Goal: Task Accomplishment & Management: Manage account settings

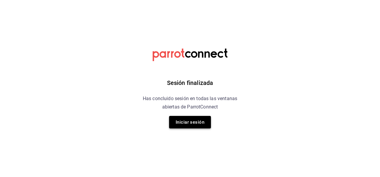
click at [188, 118] on button "Iniciar sesión" at bounding box center [190, 122] width 42 height 13
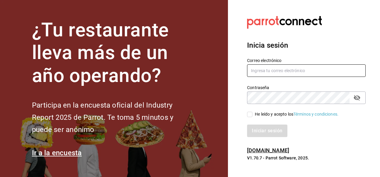
type input "[EMAIL_ADDRESS][DOMAIN_NAME]"
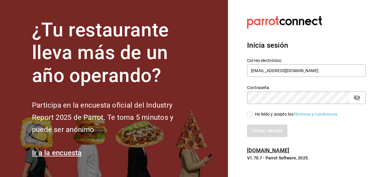
click at [256, 111] on div "He leído y acepto los Términos y condiciones." at bounding box center [306, 114] width 119 height 7
click at [251, 118] on div "Iniciar sesión" at bounding box center [303, 128] width 126 height 20
click at [256, 117] on div "He leído y acepto los Términos y condiciones." at bounding box center [297, 114] width 84 height 6
click at [253, 117] on input "He leído y acepto los Términos y condiciones." at bounding box center [249, 114] width 5 height 5
checkbox input "true"
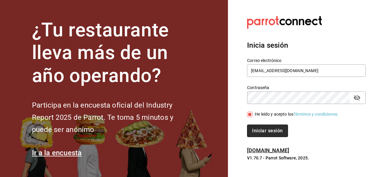
click at [257, 129] on button "Iniciar sesión" at bounding box center [267, 131] width 41 height 13
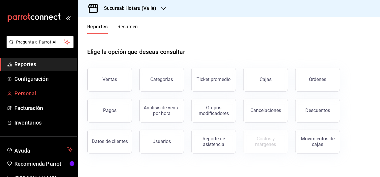
click at [42, 90] on span "Personal" at bounding box center [43, 94] width 58 height 8
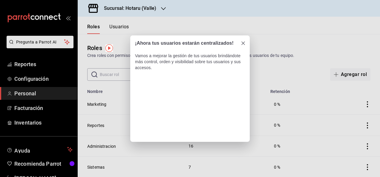
click at [244, 44] on icon "Close" at bounding box center [243, 44] width 4 height 4
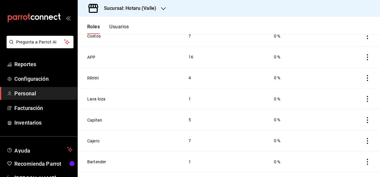
scroll to position [151, 0]
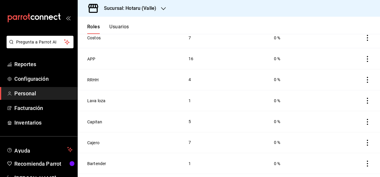
click at [365, 119] on icon "actions" at bounding box center [368, 122] width 6 height 6
click at [96, 117] on div at bounding box center [190, 88] width 380 height 177
click at [123, 30] on button "Usuarios" at bounding box center [119, 29] width 20 height 10
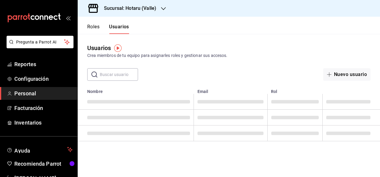
click at [126, 74] on input "text" at bounding box center [119, 75] width 38 height 12
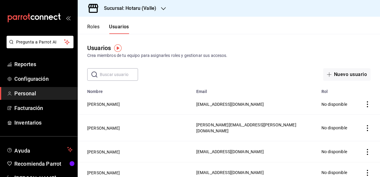
click at [126, 74] on input "text" at bounding box center [119, 75] width 38 height 12
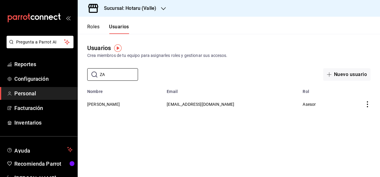
type input "Z"
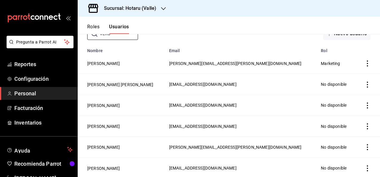
scroll to position [41, 0]
click at [362, 143] on td "employeesTable" at bounding box center [368, 147] width 24 height 21
click at [365, 146] on icon "actions" at bounding box center [368, 147] width 6 height 6
click at [188, 147] on div at bounding box center [190, 88] width 380 height 177
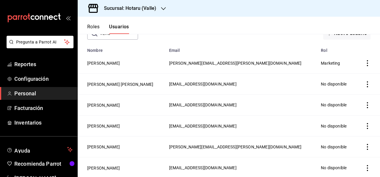
click at [128, 147] on td "VERONICA RIVERA" at bounding box center [122, 147] width 88 height 21
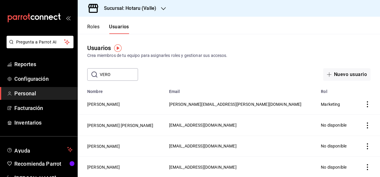
click at [123, 73] on input "VERO" at bounding box center [119, 75] width 38 height 12
type input "V"
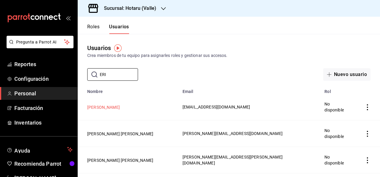
type input "ERI"
click at [120, 105] on button "ERICK FELIPE NAZARIO" at bounding box center [103, 108] width 33 height 6
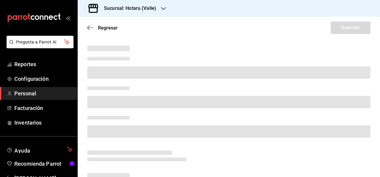
click at [148, 3] on div "Sucursal: Hotaru (Valle)" at bounding box center [125, 8] width 86 height 17
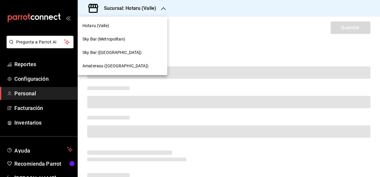
click at [138, 71] on div "Amaterasu (Metropolitan)" at bounding box center [123, 65] width 90 height 13
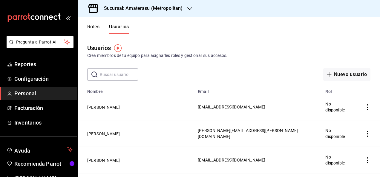
click at [114, 74] on input "text" at bounding box center [119, 75] width 38 height 12
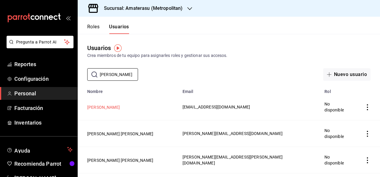
type input "ERIC"
click at [117, 107] on button "ERICK FELIPE NAZARIO" at bounding box center [103, 108] width 33 height 6
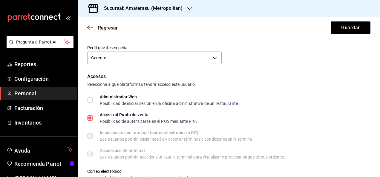
scroll to position [105, 0]
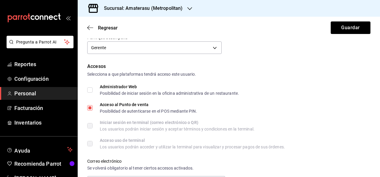
click at [91, 92] on input "Administrador Web Posibilidad de iniciar sesión en la oficina administrativa de…" at bounding box center [89, 90] width 5 height 5
checkbox input "true"
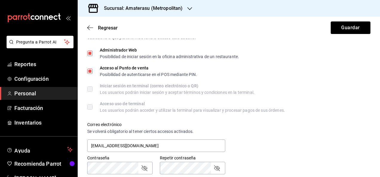
scroll to position [142, 0]
click at [87, 104] on div "Datos personales Nombre ERICK Apellido FELIPE NAZARIO Celular (opcional) +52 (_…" at bounding box center [229, 105] width 302 height 406
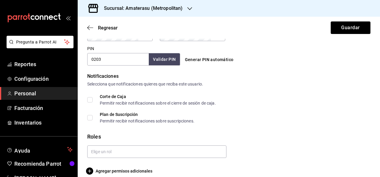
scroll to position [282, 0]
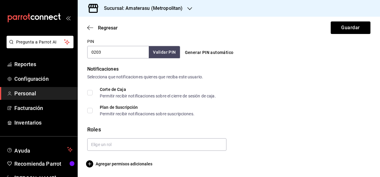
click at [89, 92] on input "Corte de Caja Permitir recibir notificaciones sobre el cierre de sesión de caja." at bounding box center [89, 92] width 5 height 5
checkbox input "true"
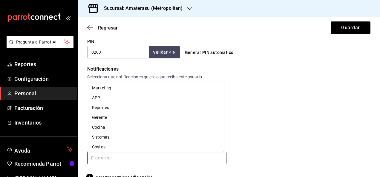
click at [103, 162] on input "text" at bounding box center [156, 158] width 139 height 13
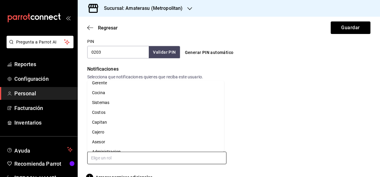
scroll to position [42, 0]
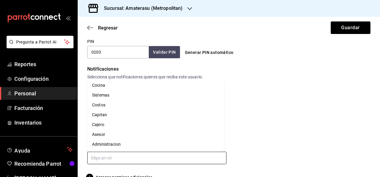
click at [113, 115] on li "Capitan" at bounding box center [155, 116] width 137 height 10
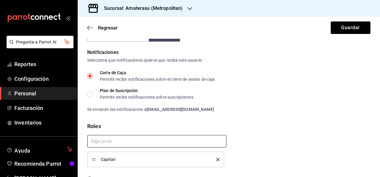
scroll to position [315, 0]
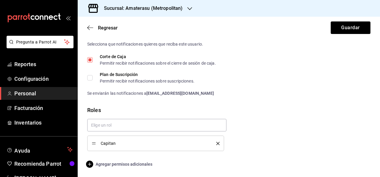
click at [117, 161] on span "Agregar permisos adicionales" at bounding box center [119, 164] width 65 height 7
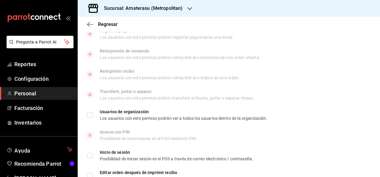
scroll to position [890, 0]
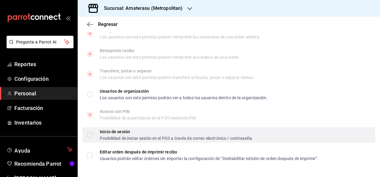
click at [92, 135] on input "Inicio de sesión Posibilidad de iniciar sesión en el POS a través de correo ele…" at bounding box center [89, 135] width 5 height 5
checkbox input "true"
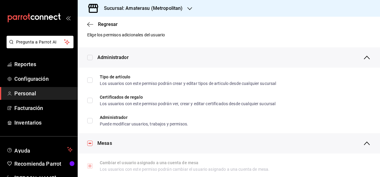
scroll to position [0, 0]
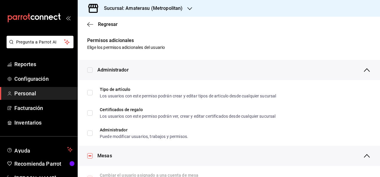
click at [363, 67] on icon "button" at bounding box center [366, 70] width 7 height 7
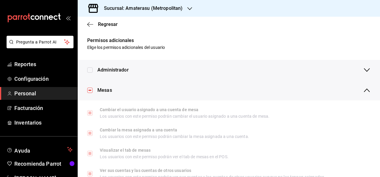
click at [363, 67] on icon "button" at bounding box center [366, 70] width 7 height 7
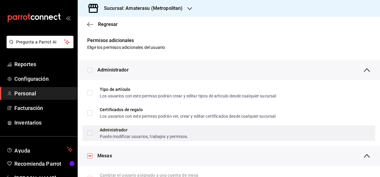
click at [93, 136] on span "Administrador Puede modificar usuarios, trabajos y permisos." at bounding box center [141, 133] width 96 height 11
click at [93, 136] on input "Administrador Puede modificar usuarios, trabajos y permisos." at bounding box center [89, 133] width 5 height 5
click at [91, 131] on input "Administrador Puede modificar usuarios, trabajos y permisos." at bounding box center [89, 133] width 5 height 5
checkbox input "true"
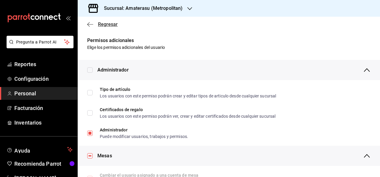
click at [116, 25] on span "Regresar" at bounding box center [108, 25] width 20 height 6
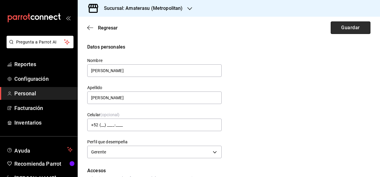
click at [354, 29] on button "Guardar" at bounding box center [351, 28] width 40 height 13
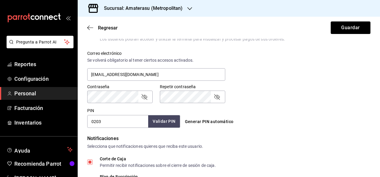
click at [150, 118] on button "Validar PIN" at bounding box center [164, 121] width 32 height 13
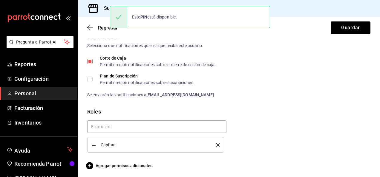
scroll to position [315, 0]
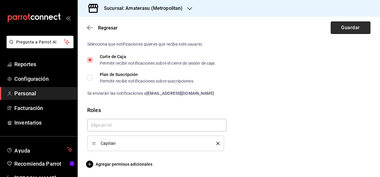
click at [339, 33] on button "Guardar" at bounding box center [351, 28] width 40 height 13
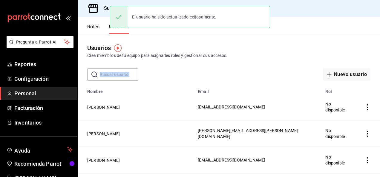
drag, startPoint x: 199, startPoint y: 60, endPoint x: 196, endPoint y: 79, distance: 19.9
click at [196, 79] on div "Usuarios Crea miembros de tu equipo para asignarles roles y gestionar sus acces…" at bounding box center [229, 57] width 302 height 47
click at [207, 60] on div "Usuarios Crea miembros de tu equipo para asignarles roles y gestionar sus acces…" at bounding box center [229, 57] width 302 height 47
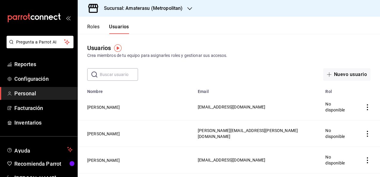
drag, startPoint x: 345, startPoint y: 30, endPoint x: 345, endPoint y: -22, distance: 52.6
click at [345, 0] on html "Pregunta a Parrot AI Reportes Configuración Personal Facturación Inventarios Ay…" at bounding box center [190, 88] width 380 height 177
click at [123, 71] on input "text" at bounding box center [119, 75] width 38 height 12
click at [169, 68] on div "Usuarios Crea miembros de tu equipo para asignarles roles y gestionar sus acces…" at bounding box center [229, 57] width 302 height 47
click at [121, 74] on input "text" at bounding box center [119, 75] width 38 height 12
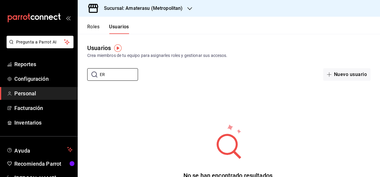
type input "E"
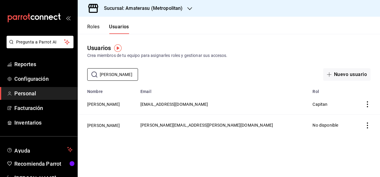
type input "Erick feliep"
click at [368, 104] on icon "actions" at bounding box center [368, 105] width 6 height 6
click at [272, 122] on div at bounding box center [190, 88] width 380 height 177
click at [281, 104] on td "erickfelipe@grupocosteno.com" at bounding box center [223, 104] width 172 height 21
click at [313, 106] on span "Capitan" at bounding box center [320, 104] width 15 height 5
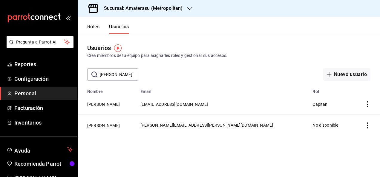
click at [207, 104] on span "erickfelipe@grupocosteno.com" at bounding box center [174, 104] width 68 height 5
click at [111, 106] on button "ERICK FELIPE NAZARIO" at bounding box center [103, 105] width 33 height 6
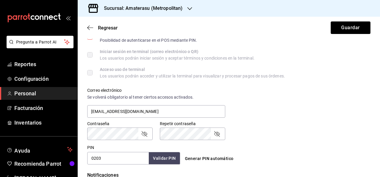
scroll to position [172, 0]
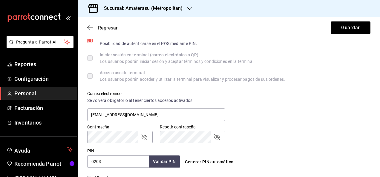
click at [90, 27] on icon "button" at bounding box center [90, 27] width 6 height 5
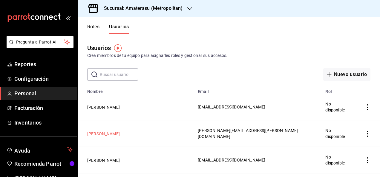
click at [103, 131] on button "Luis Tapia" at bounding box center [103, 134] width 33 height 6
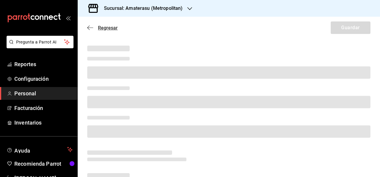
click at [95, 30] on span "Regresar" at bounding box center [102, 28] width 30 height 6
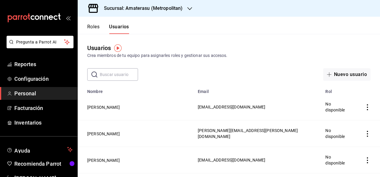
click at [120, 73] on input "text" at bounding box center [119, 75] width 38 height 12
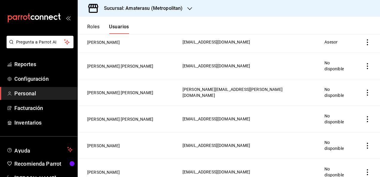
scroll to position [478, 0]
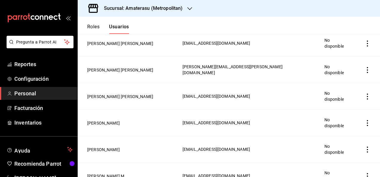
type input "erick"
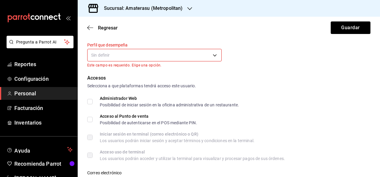
scroll to position [97, 0]
click at [90, 104] on input "Administrador Web Posibilidad de iniciar sesión en la oficina administrativa de…" at bounding box center [89, 101] width 5 height 5
checkbox input "true"
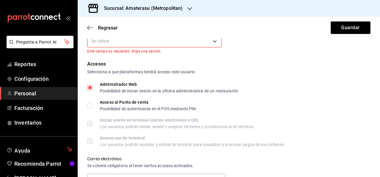
scroll to position [115, 0]
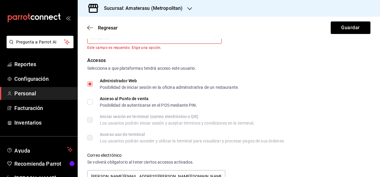
click at [90, 104] on input "Acceso al Punto de venta Posibilidad de autenticarse en el POS mediante PIN." at bounding box center [89, 102] width 5 height 5
checkbox input "true"
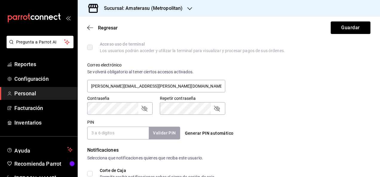
scroll to position [206, 0]
click at [138, 124] on div "PIN Validar PIN ​" at bounding box center [133, 130] width 93 height 20
click at [261, 101] on div "Contraseña Contraseña Repetir contraseña Repetir contraseña" at bounding box center [225, 101] width 290 height 26
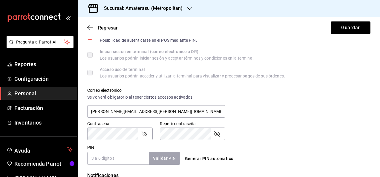
scroll to position [170, 0]
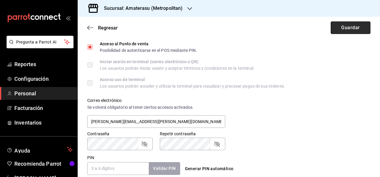
click at [353, 34] on button "Guardar" at bounding box center [351, 28] width 40 height 13
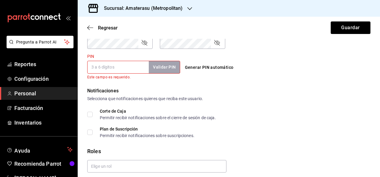
scroll to position [293, 0]
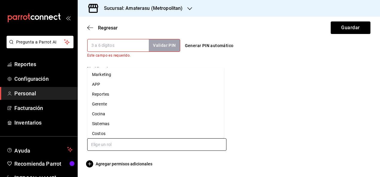
click at [120, 147] on input "text" at bounding box center [156, 145] width 139 height 13
click at [117, 103] on li "Gerente" at bounding box center [155, 105] width 137 height 10
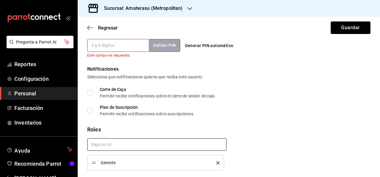
checkbox input "true"
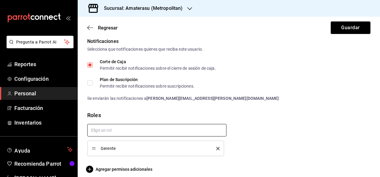
scroll to position [326, 0]
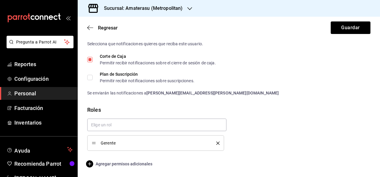
click at [117, 165] on span "Agregar permisos adicionales" at bounding box center [119, 164] width 65 height 7
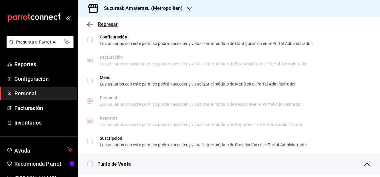
click at [94, 24] on span "Regresar" at bounding box center [102, 25] width 30 height 6
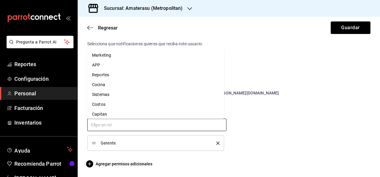
click at [128, 128] on input "text" at bounding box center [156, 125] width 139 height 13
click at [107, 114] on li "Capitan" at bounding box center [155, 115] width 137 height 10
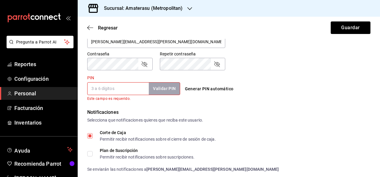
scroll to position [240, 0]
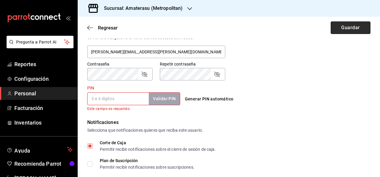
click at [353, 28] on button "Guardar" at bounding box center [351, 28] width 40 height 13
click at [340, 26] on button "Guardar" at bounding box center [351, 28] width 40 height 13
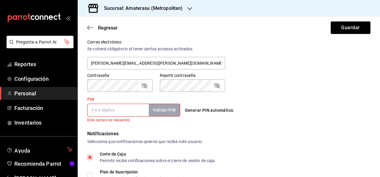
scroll to position [228, 0]
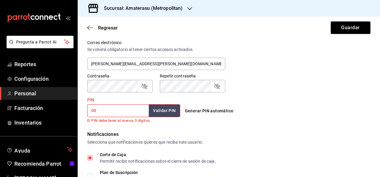
type input "0"
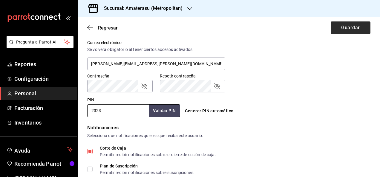
type input "2323"
click at [347, 28] on button "Guardar" at bounding box center [351, 28] width 40 height 13
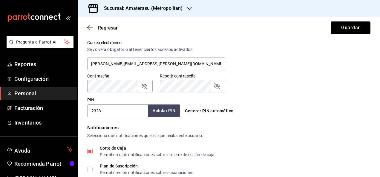
click at [163, 113] on button "Validar PIN" at bounding box center [164, 111] width 32 height 13
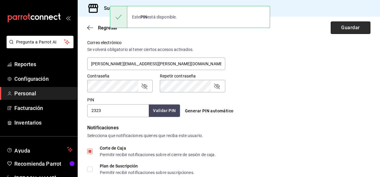
click at [344, 31] on button "Guardar" at bounding box center [351, 28] width 40 height 13
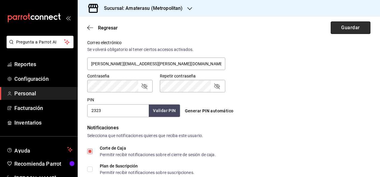
click at [344, 31] on button "Guardar" at bounding box center [351, 28] width 40 height 13
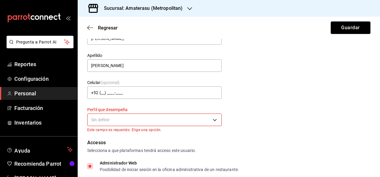
scroll to position [33, 0]
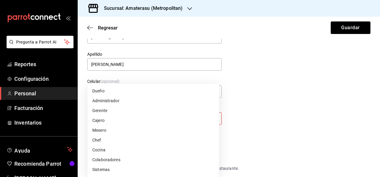
click at [160, 118] on body "Pregunta a Parrot AI Reportes Configuración Personal Facturación Inventarios Ay…" at bounding box center [190, 88] width 380 height 177
click at [117, 112] on li "Gerente" at bounding box center [153, 111] width 131 height 10
type input "MANAGER"
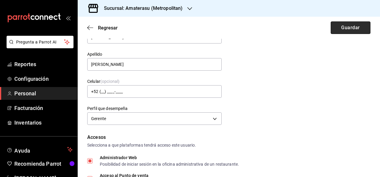
click at [361, 29] on button "Guardar" at bounding box center [351, 28] width 40 height 13
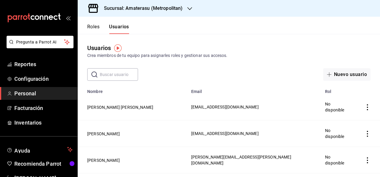
click at [123, 75] on input "text" at bounding box center [119, 75] width 38 height 12
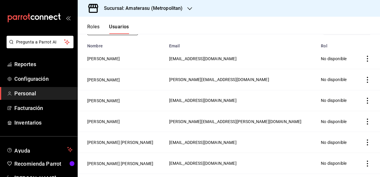
scroll to position [62, 0]
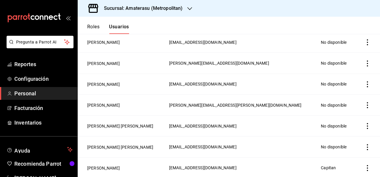
type input "rau"
click at [365, 172] on td "employeesTable" at bounding box center [368, 168] width 24 height 21
click at [365, 167] on icon "actions" at bounding box center [368, 169] width 6 height 6
click at [107, 166] on div at bounding box center [190, 88] width 380 height 177
click at [100, 168] on button "RAUL HUERTA" at bounding box center [103, 169] width 33 height 6
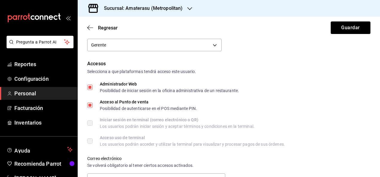
scroll to position [107, 0]
click at [113, 27] on span "Regresar" at bounding box center [108, 28] width 20 height 6
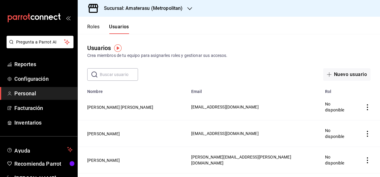
click at [131, 73] on input "text" at bounding box center [119, 75] width 38 height 12
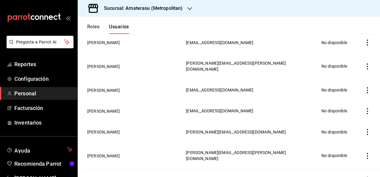
scroll to position [289, 0]
type input "ricardo"
click at [120, 87] on button "RICARDO MARTINEZ" at bounding box center [103, 90] width 33 height 6
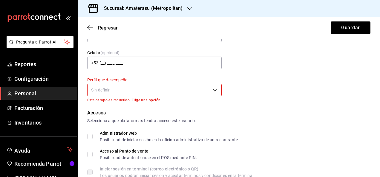
scroll to position [62, 0]
click at [209, 86] on body "Pregunta a Parrot AI Reportes Configuración Personal Facturación Inventarios Ay…" at bounding box center [190, 88] width 380 height 177
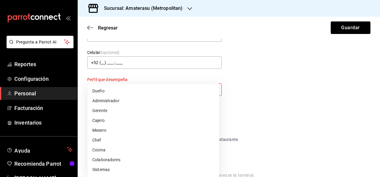
click at [130, 131] on li "Mesero" at bounding box center [153, 131] width 131 height 10
type input "WAITER"
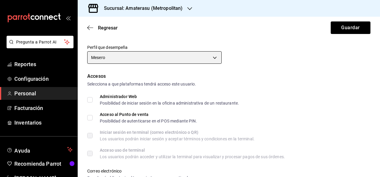
scroll to position [111, 0]
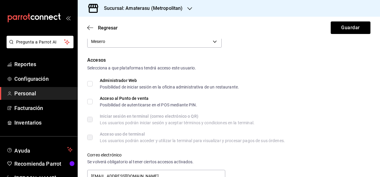
click at [88, 101] on input "Acceso al Punto de venta Posibilidad de autenticarse en el POS mediante PIN." at bounding box center [89, 101] width 5 height 5
checkbox input "true"
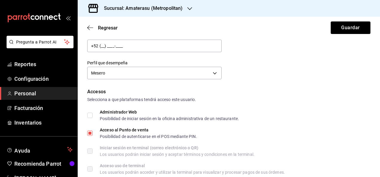
scroll to position [0, 0]
